Goal: Communication & Community: Ask a question

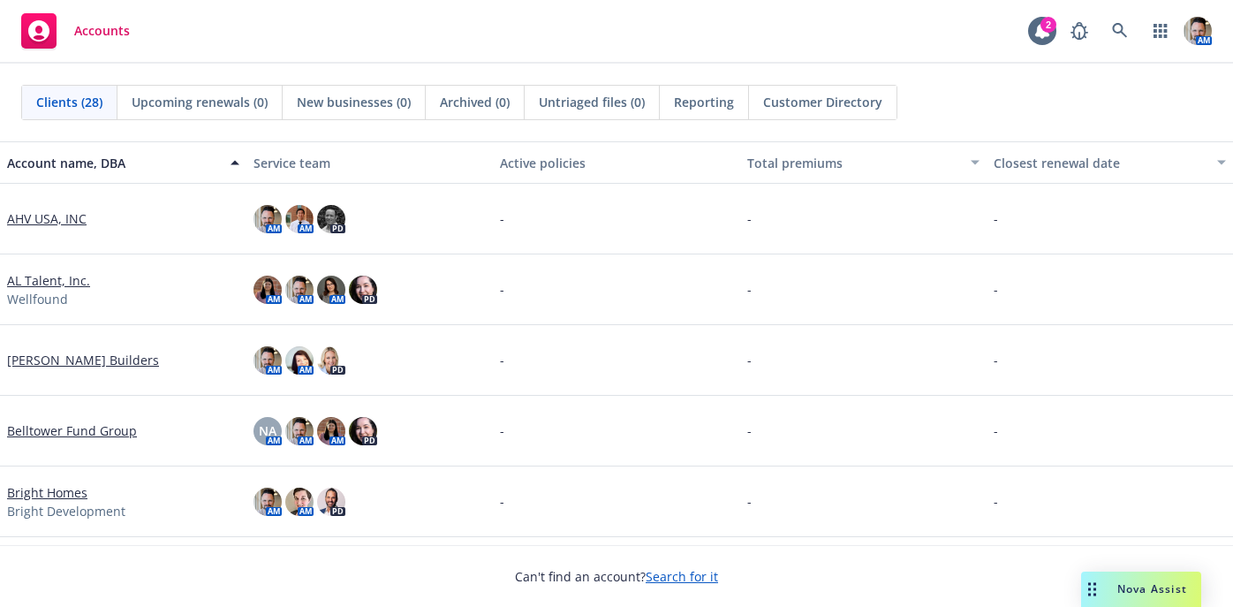
click at [118, 34] on span "Accounts" at bounding box center [102, 31] width 56 height 14
click at [91, 36] on span "Accounts" at bounding box center [102, 31] width 56 height 14
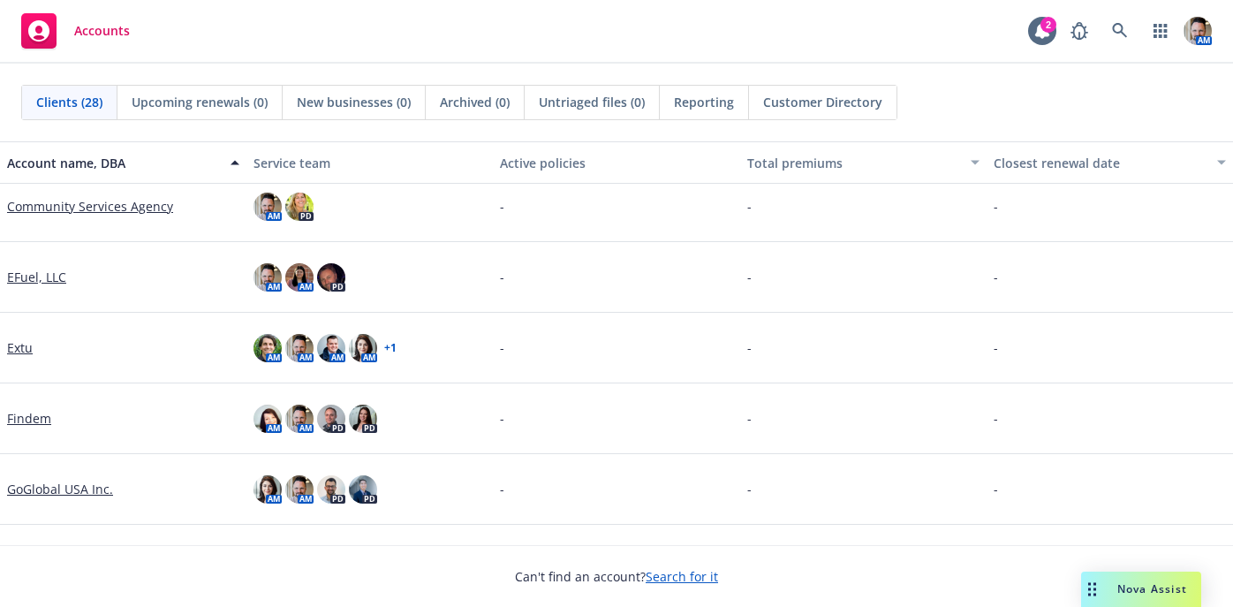
scroll to position [513, 0]
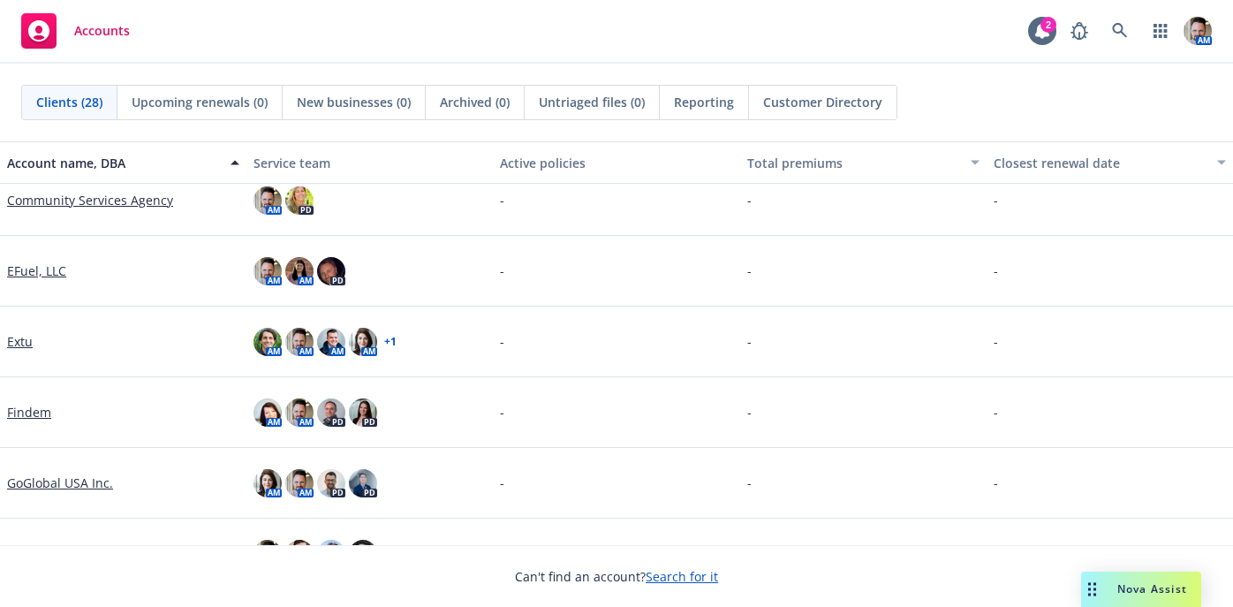
click at [1148, 580] on div "Nova Assist" at bounding box center [1141, 589] width 120 height 35
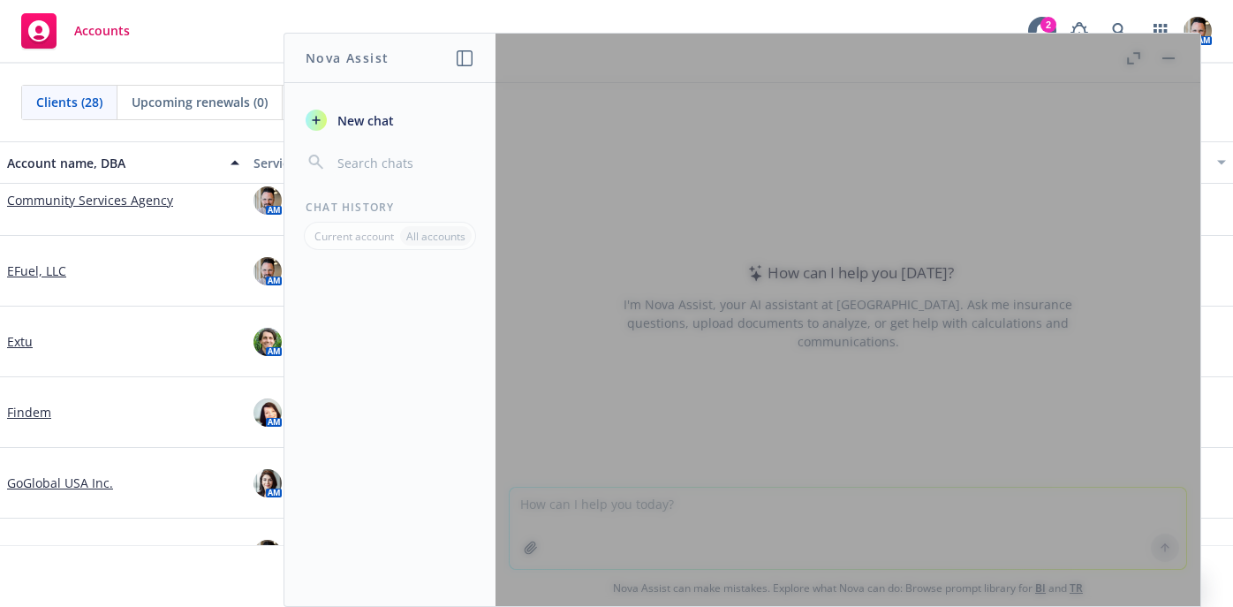
click at [385, 114] on span "New chat" at bounding box center [364, 120] width 60 height 19
